Goal: Task Accomplishment & Management: Complete application form

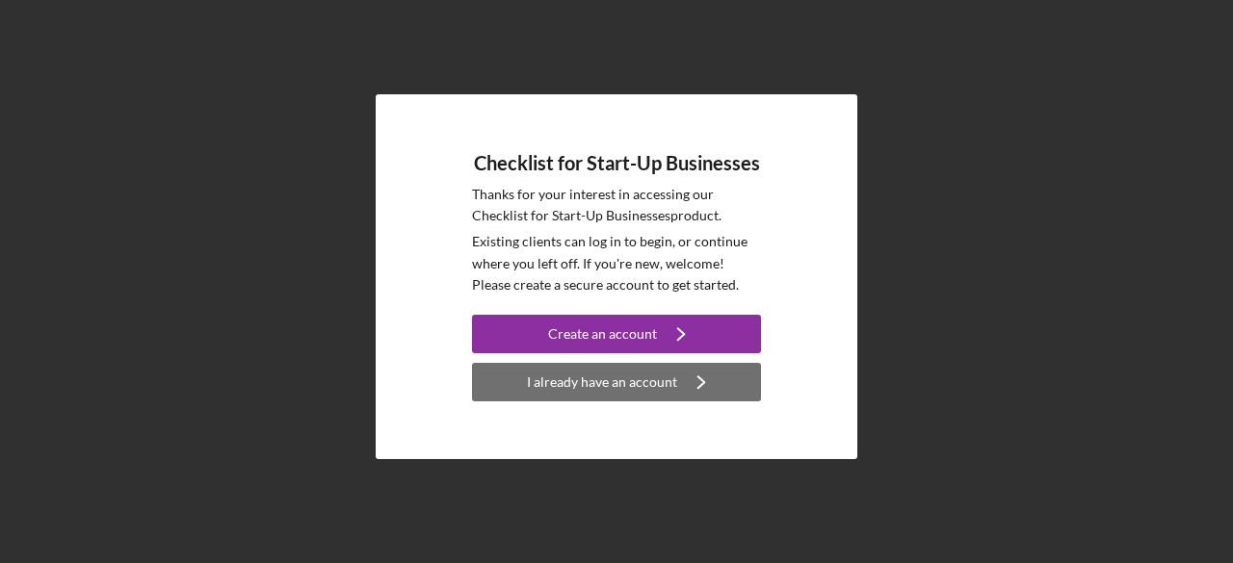
click at [595, 382] on div "I already have an account" at bounding box center [602, 382] width 150 height 39
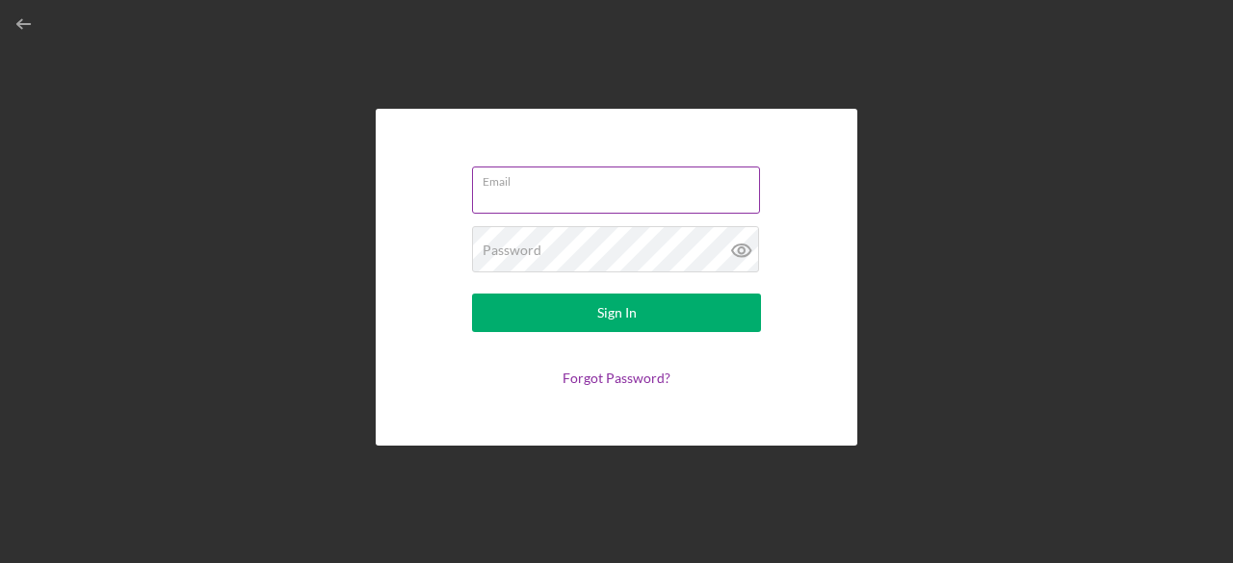
click at [639, 207] on input "Email" at bounding box center [616, 190] width 288 height 46
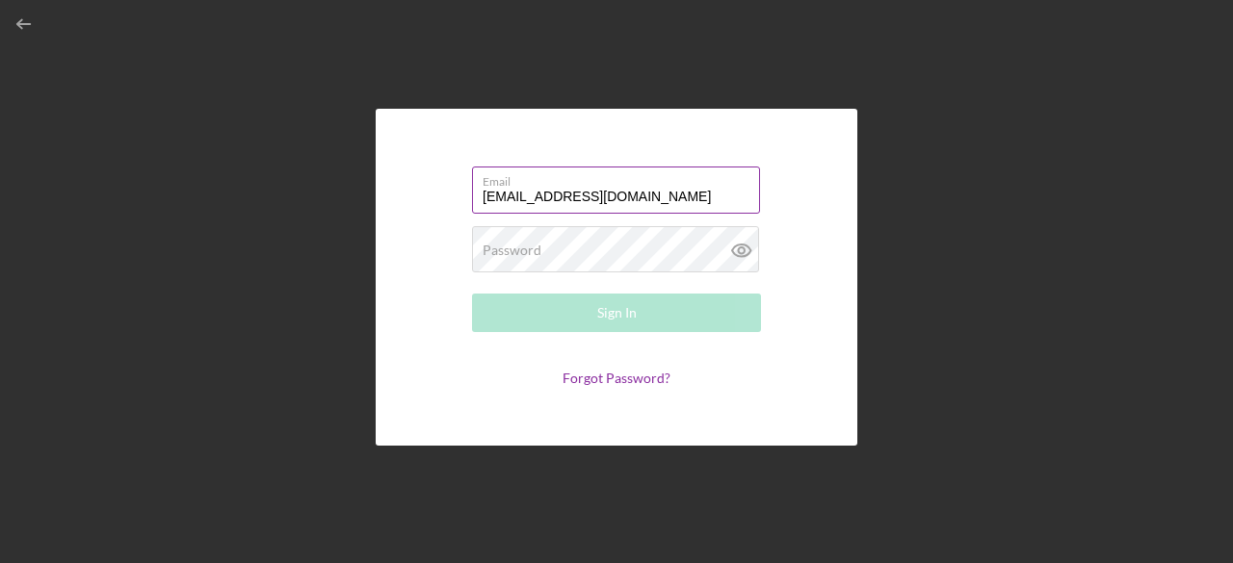
type input "robertcooke2008@gmail.com"
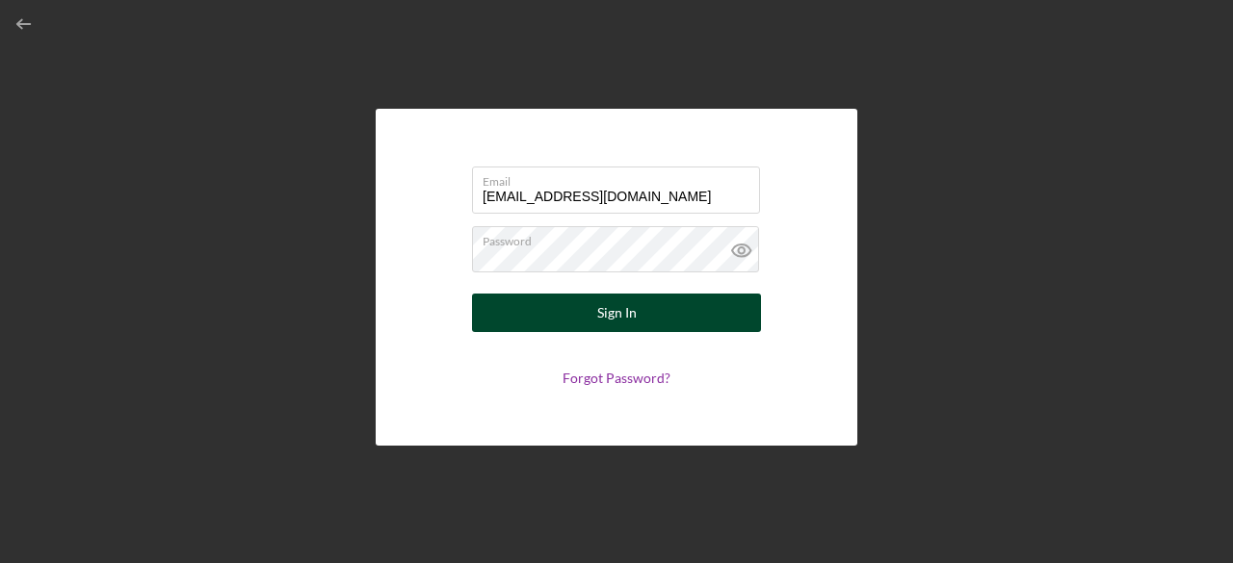
click at [609, 322] on div "Sign In" at bounding box center [616, 313] width 39 height 39
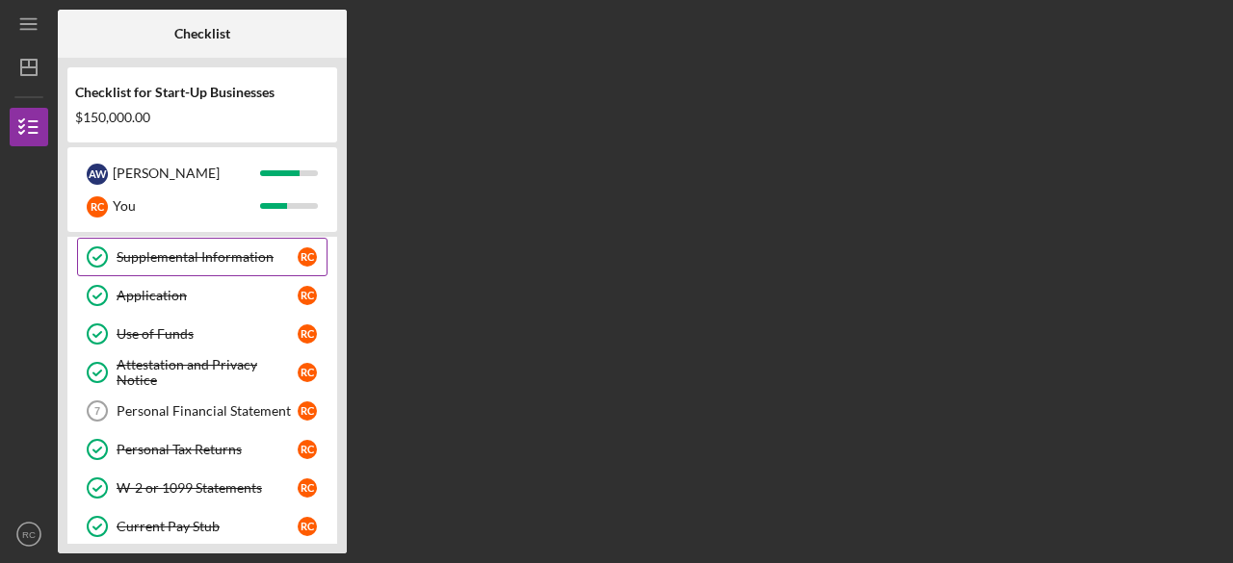
scroll to position [117, 0]
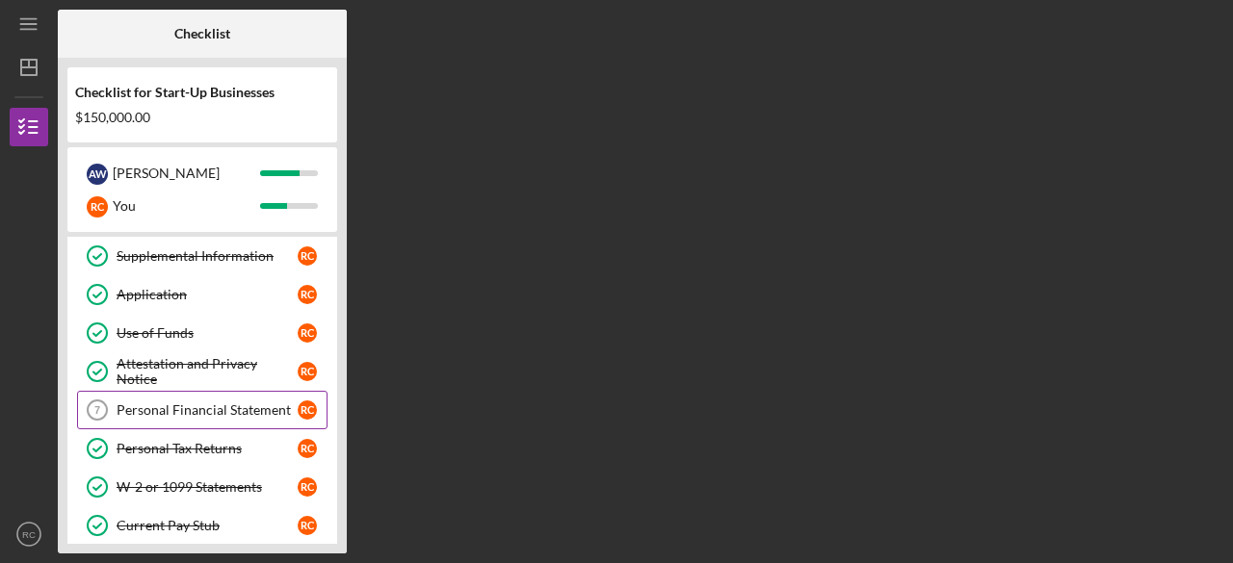
click at [234, 407] on div "Personal Financial Statement" at bounding box center [207, 410] width 181 height 15
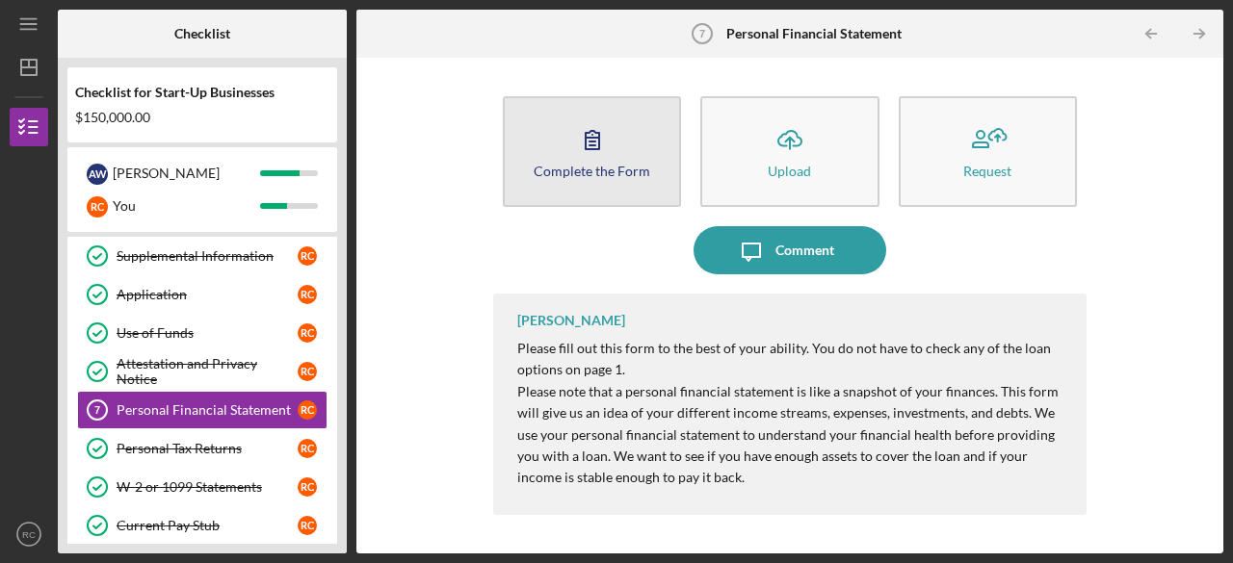
click at [620, 164] on div "Complete the Form" at bounding box center [592, 171] width 117 height 14
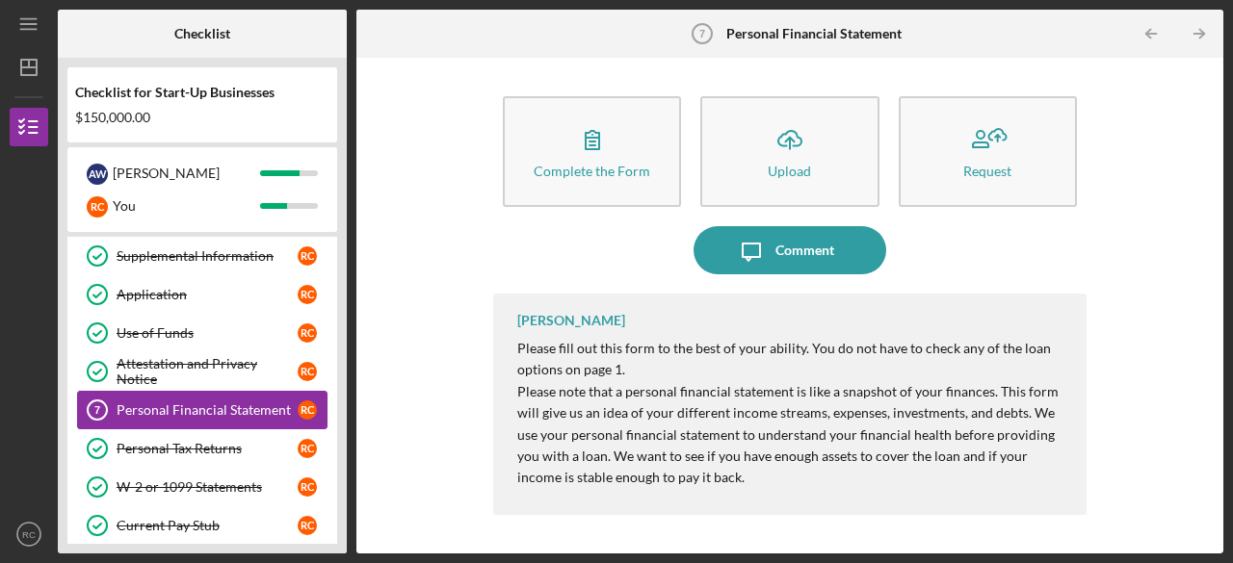
click at [213, 407] on div "Personal Financial Statement" at bounding box center [207, 410] width 181 height 15
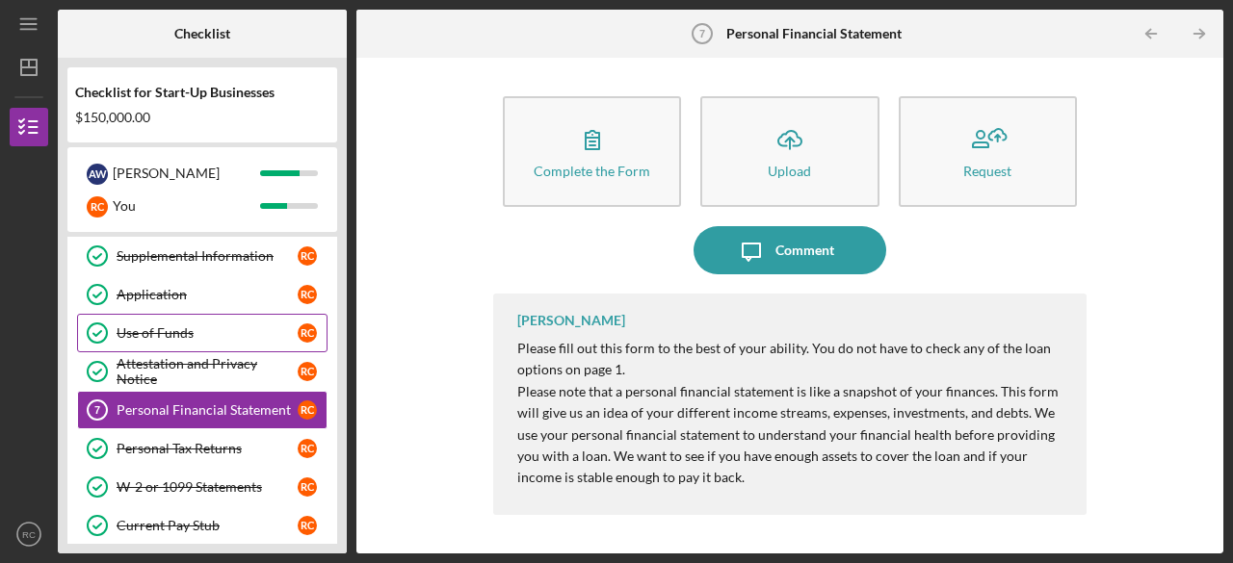
click at [185, 334] on div "Use of Funds" at bounding box center [207, 333] width 181 height 15
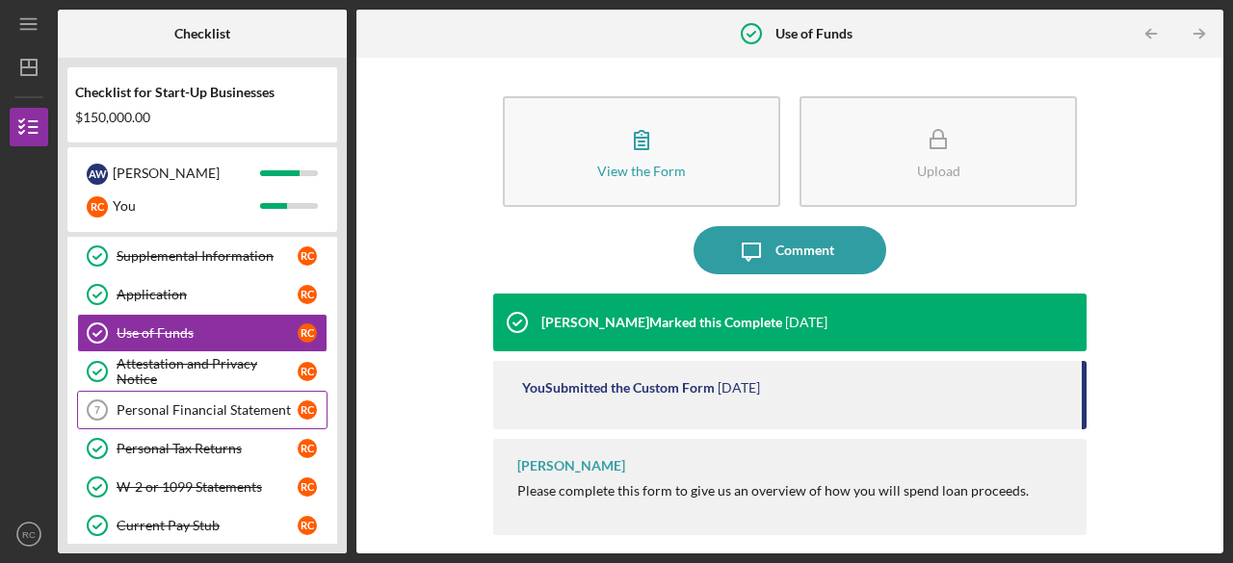
click at [172, 410] on div "Personal Financial Statement" at bounding box center [207, 410] width 181 height 15
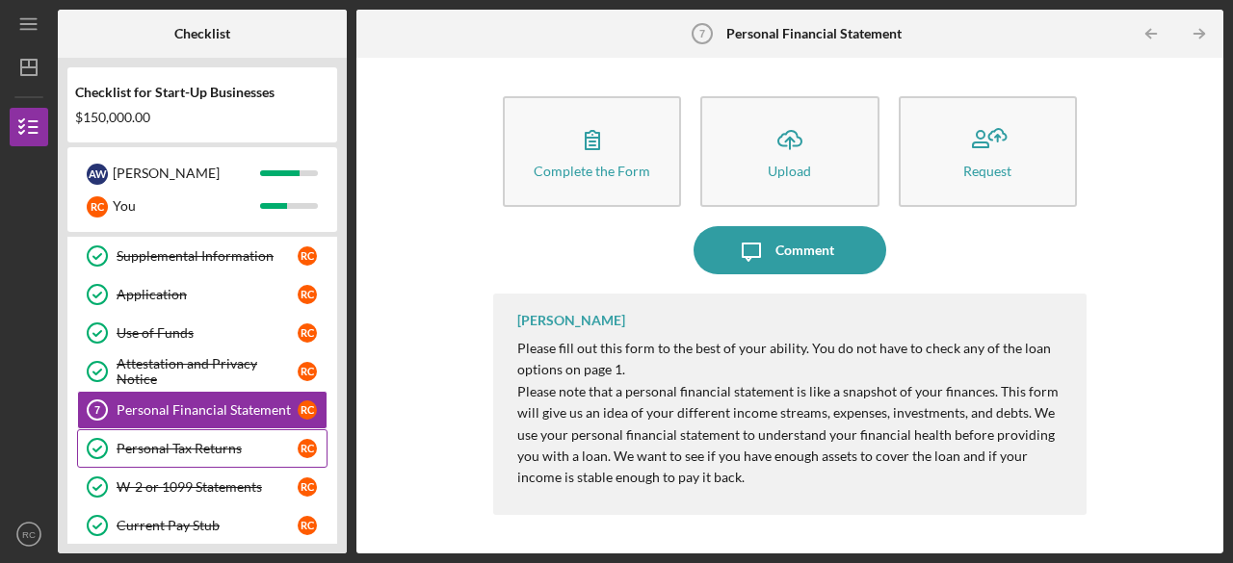
click at [157, 432] on link "Personal Tax Returns Personal Tax Returns R C" at bounding box center [202, 449] width 250 height 39
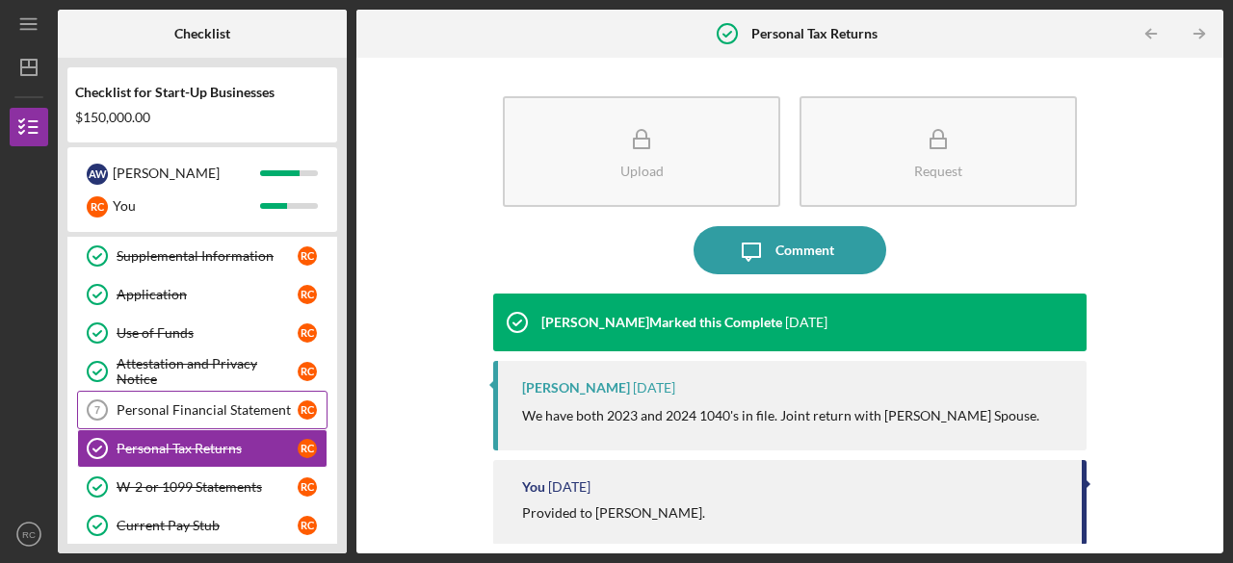
click at [189, 404] on div "Personal Financial Statement" at bounding box center [207, 410] width 181 height 15
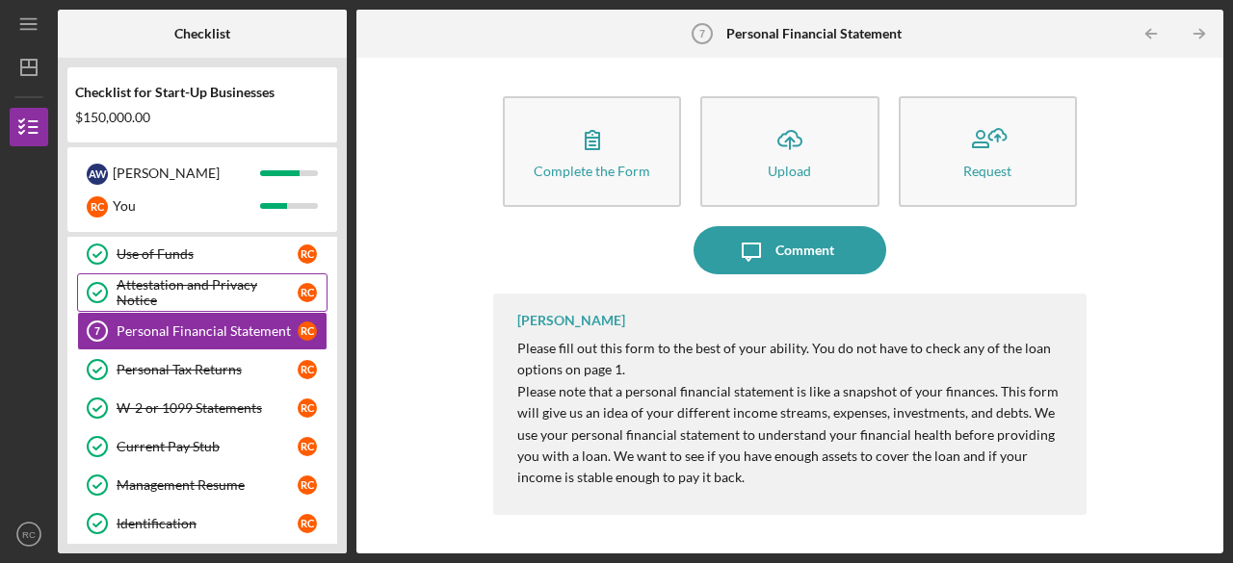
scroll to position [164, 0]
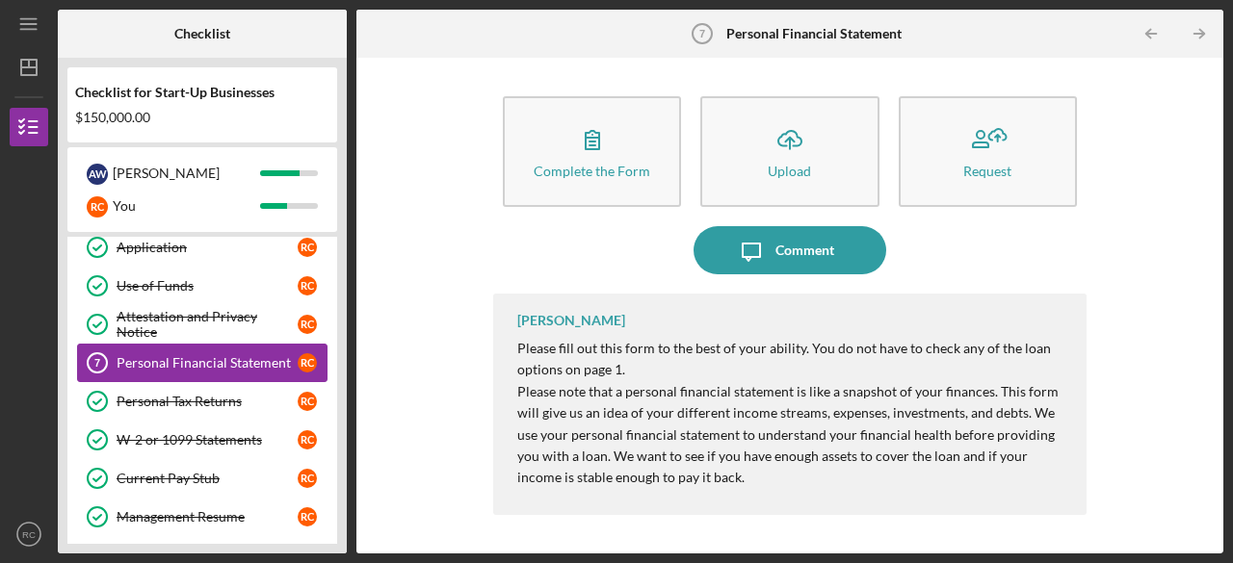
click at [159, 363] on div "Personal Financial Statement" at bounding box center [207, 362] width 181 height 15
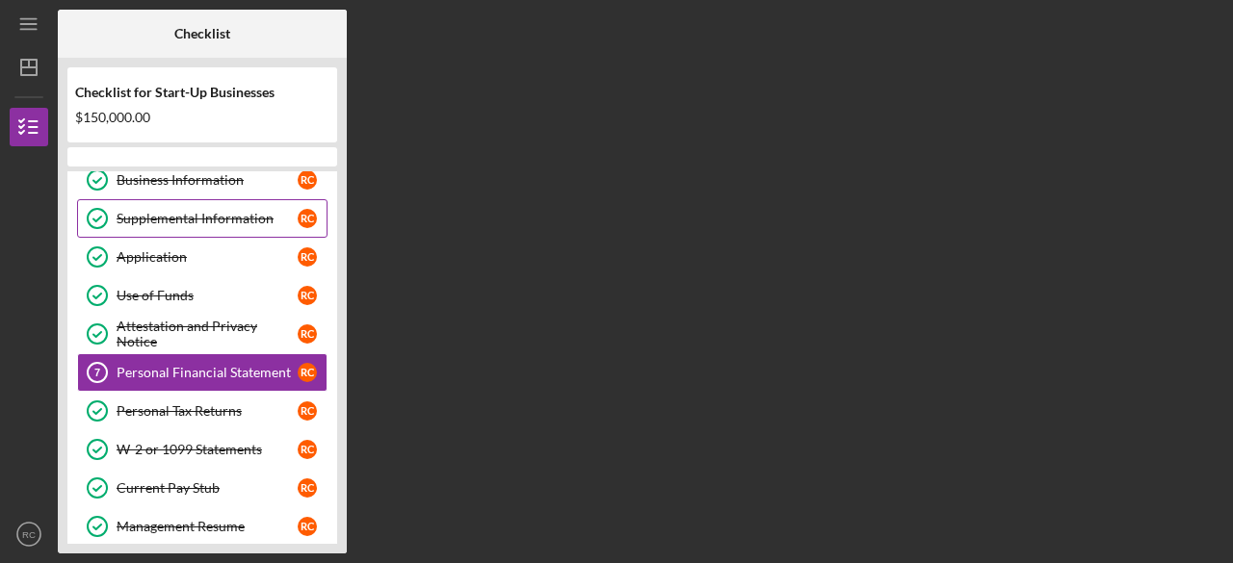
scroll to position [98, 0]
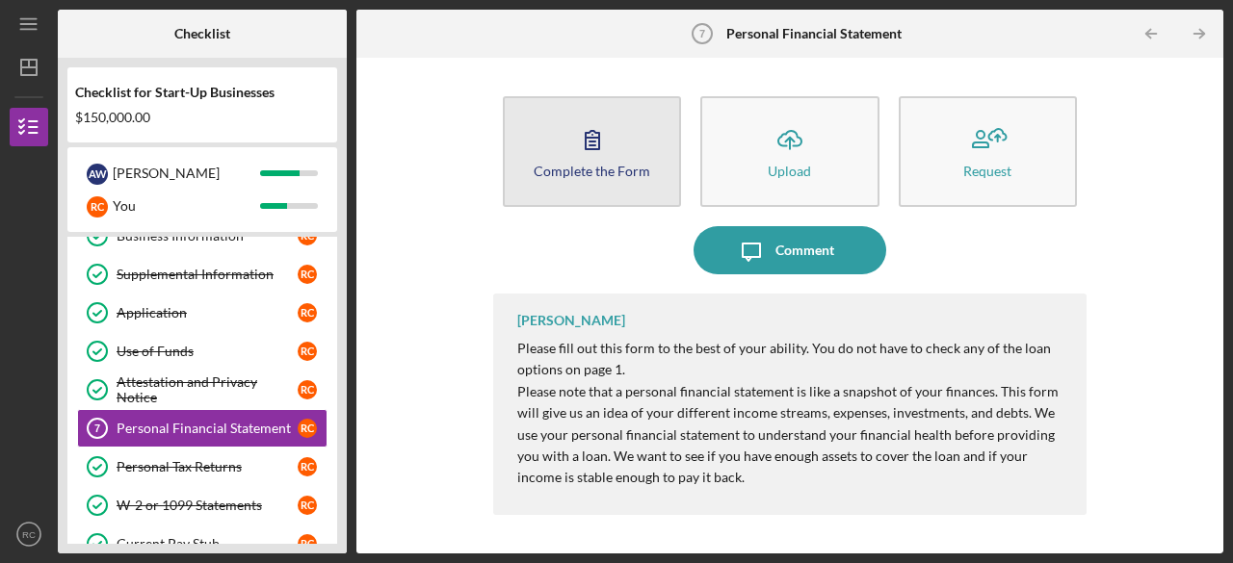
click at [583, 169] on div "Complete the Form" at bounding box center [592, 171] width 117 height 14
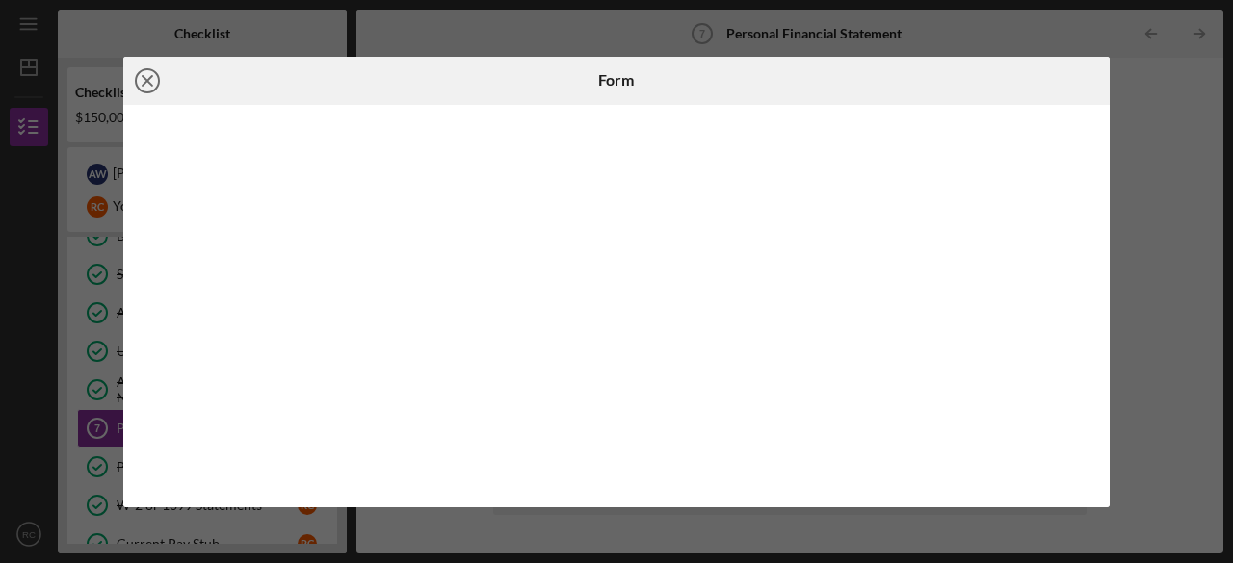
click at [152, 78] on icon "Icon/Close" at bounding box center [147, 81] width 48 height 48
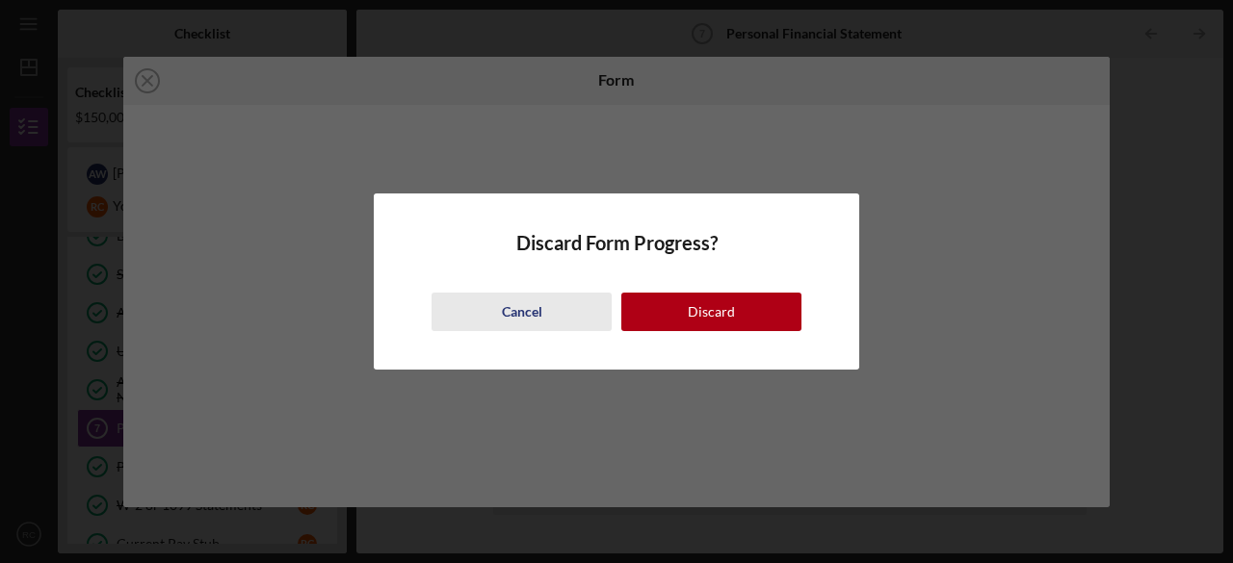
click at [570, 311] on button "Cancel" at bounding box center [522, 312] width 180 height 39
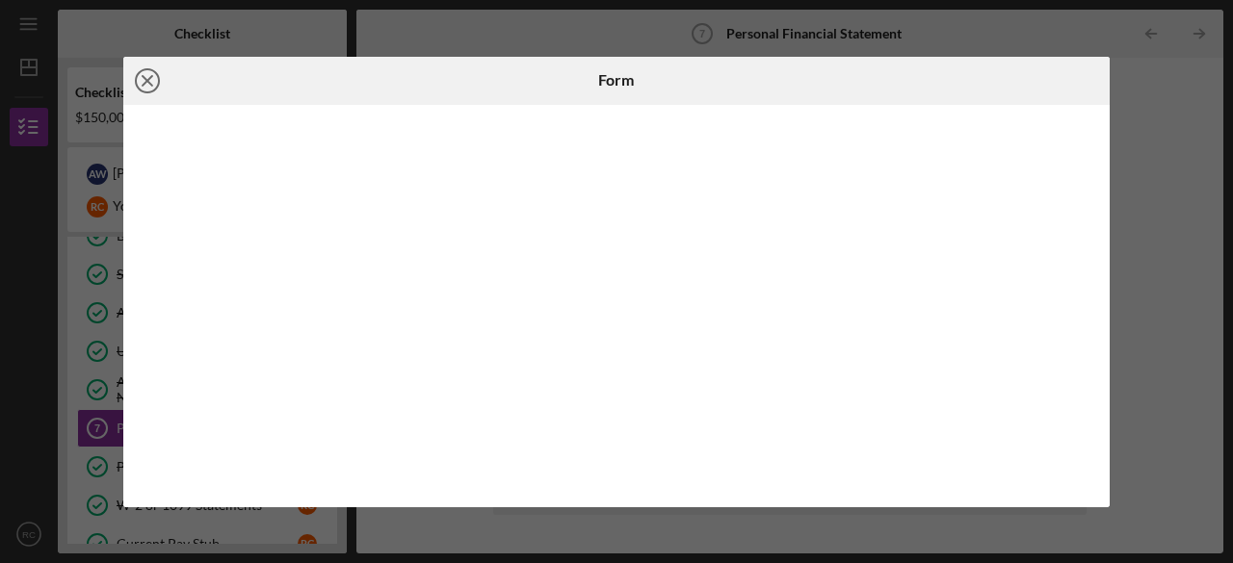
click at [144, 82] on line at bounding box center [148, 81] width 10 height 10
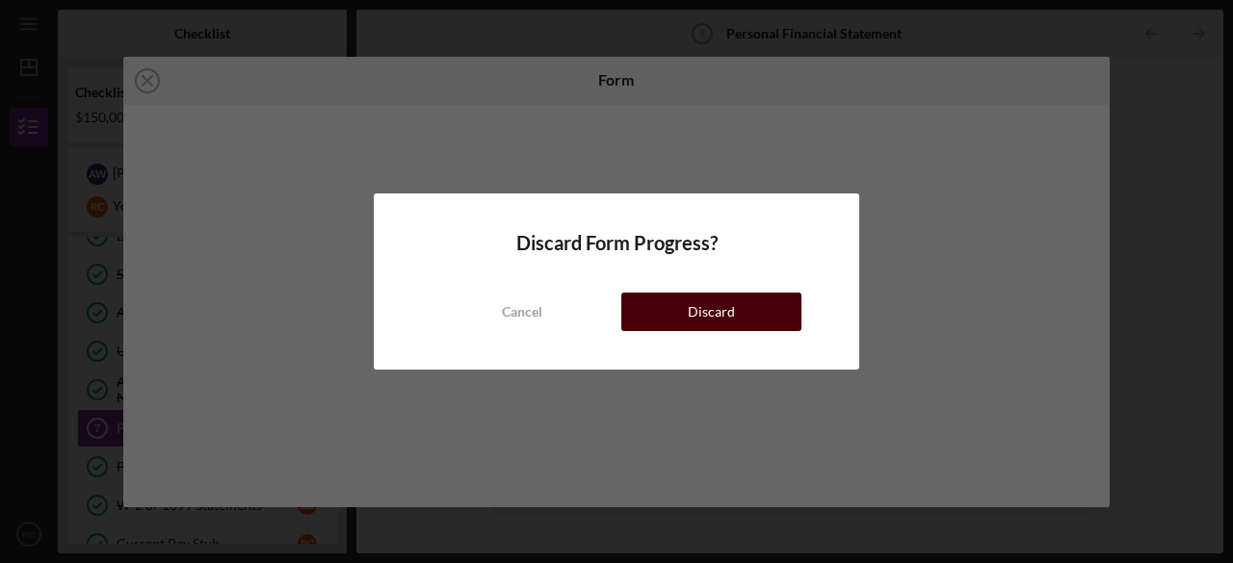
click at [676, 319] on button "Discard" at bounding box center [711, 312] width 180 height 39
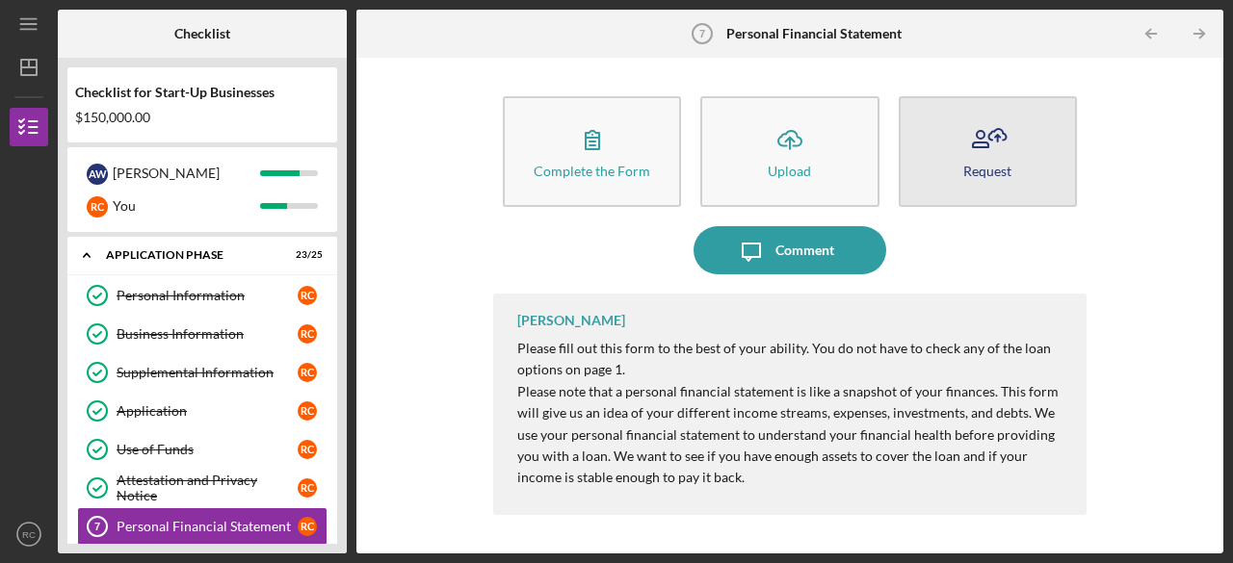
click at [1025, 163] on button "Request" at bounding box center [988, 151] width 178 height 111
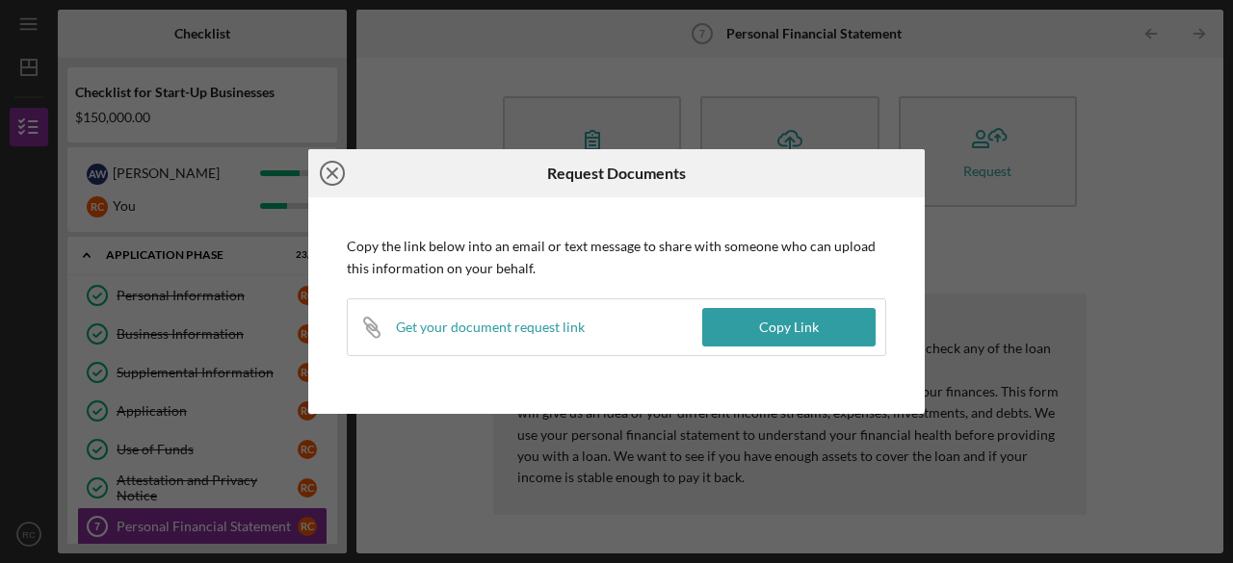
click at [330, 169] on icon "Icon/Close" at bounding box center [332, 173] width 48 height 48
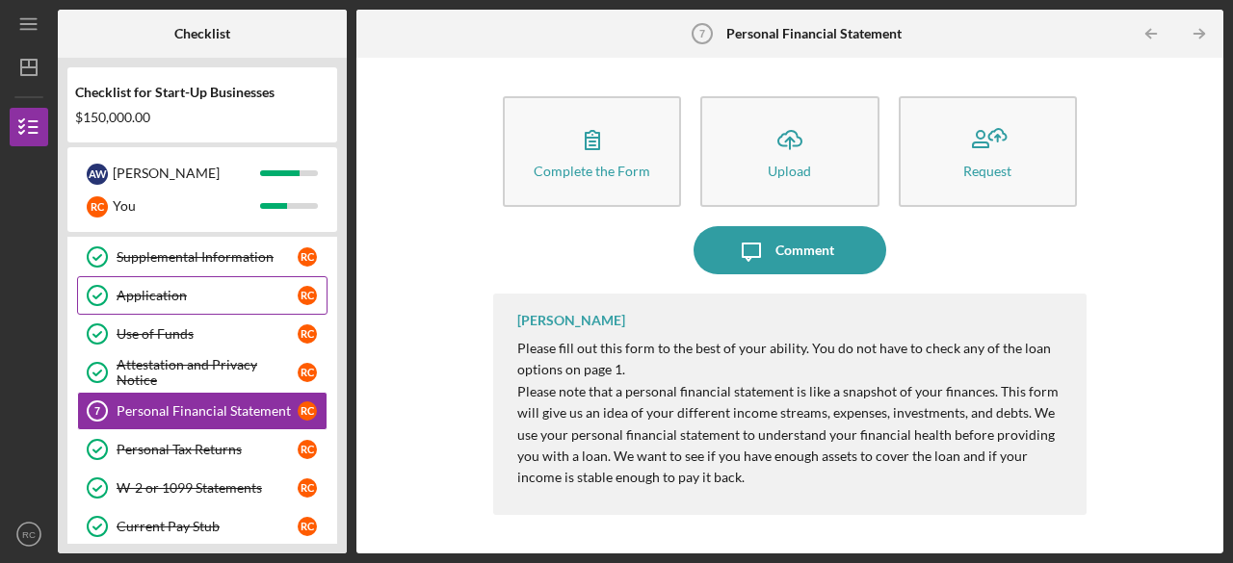
scroll to position [117, 0]
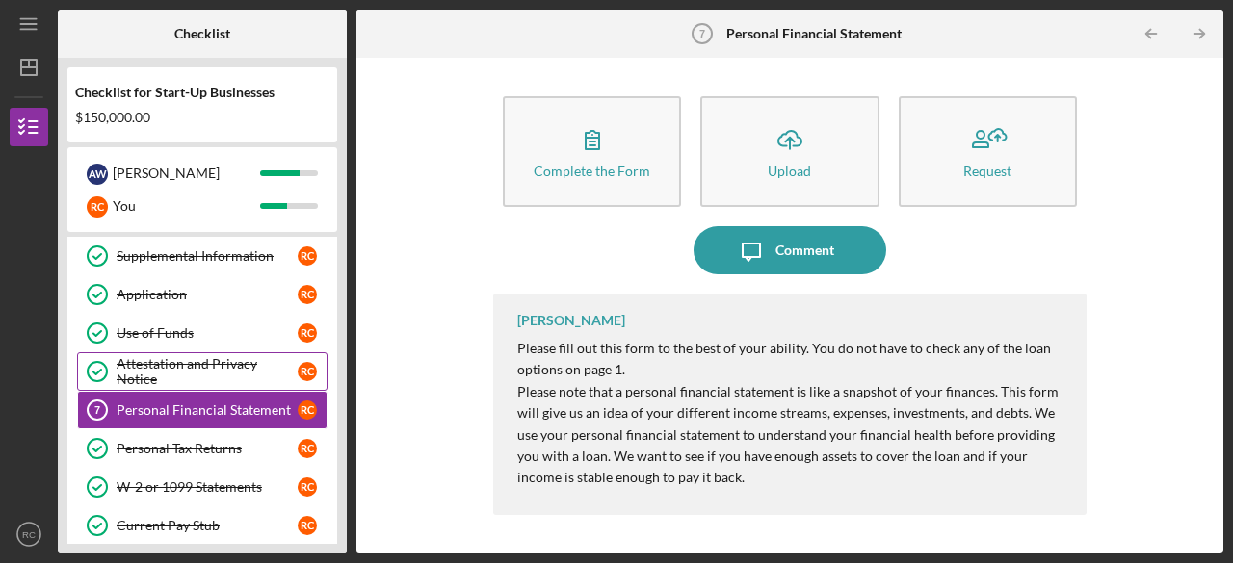
drag, startPoint x: 211, startPoint y: 442, endPoint x: 155, endPoint y: 384, distance: 80.4
click at [155, 384] on link "Attestation and Privacy Notice Attestation and Privacy Notice R C" at bounding box center [202, 372] width 250 height 39
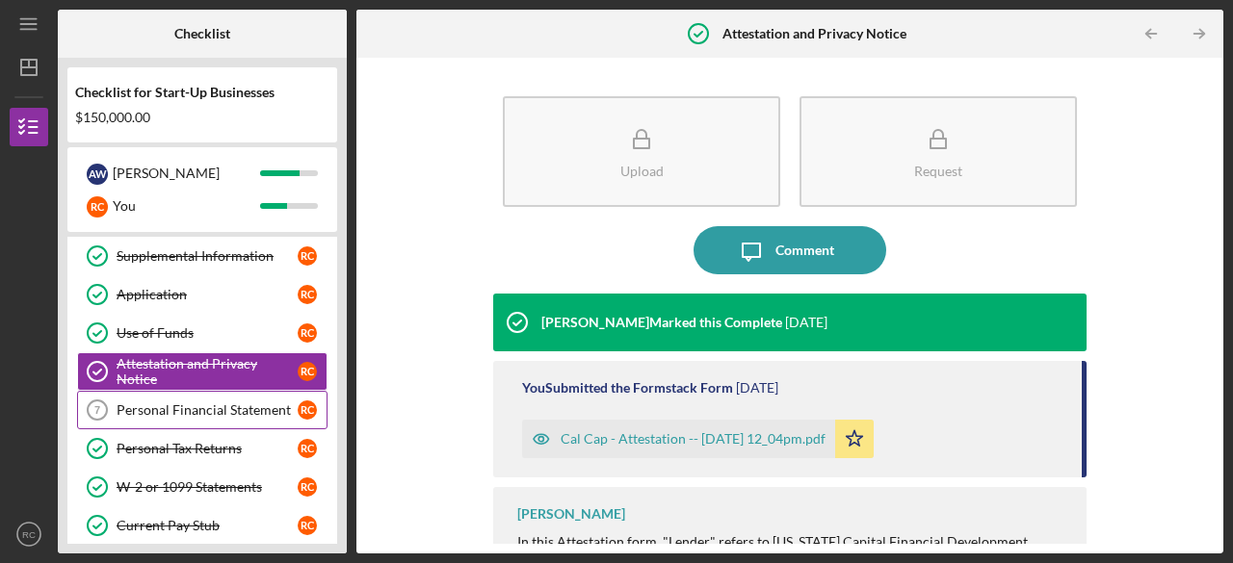
click at [178, 405] on div "Personal Financial Statement" at bounding box center [207, 410] width 181 height 15
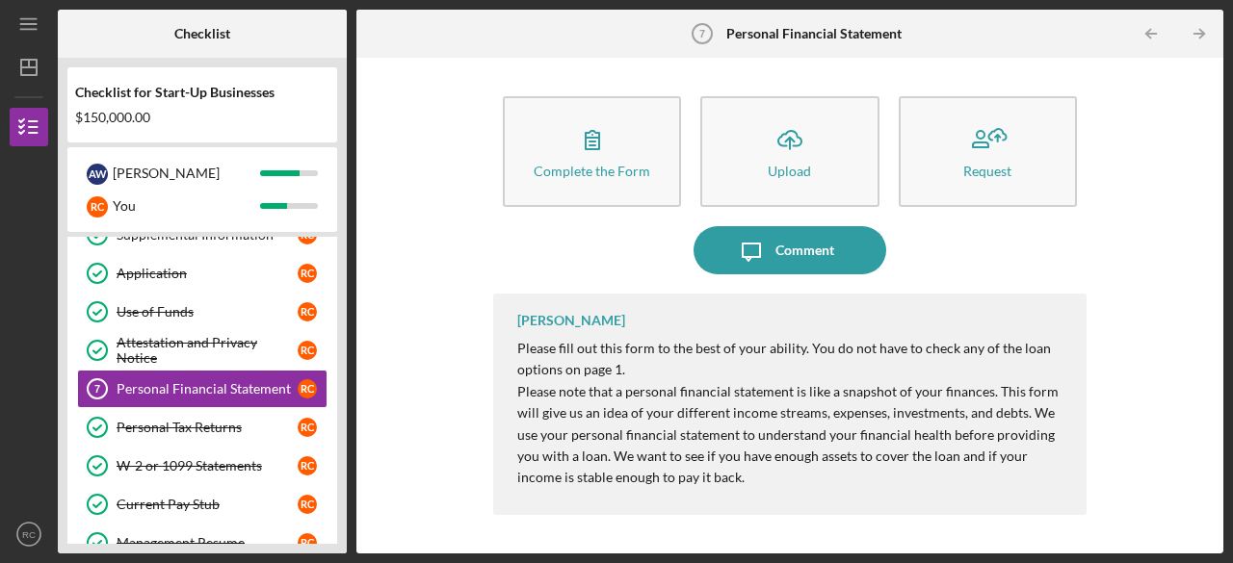
scroll to position [137, 0]
